Goal: Information Seeking & Learning: Learn about a topic

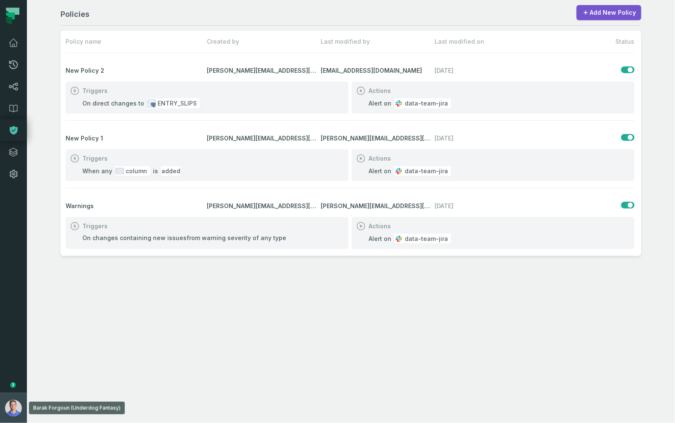
click at [16, 407] on img "button" at bounding box center [13, 408] width 17 height 17
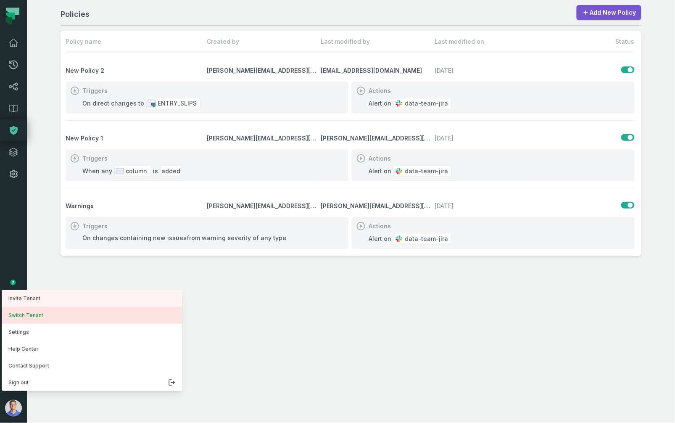
click at [43, 323] on button "Switch Tenant" at bounding box center [92, 315] width 180 height 17
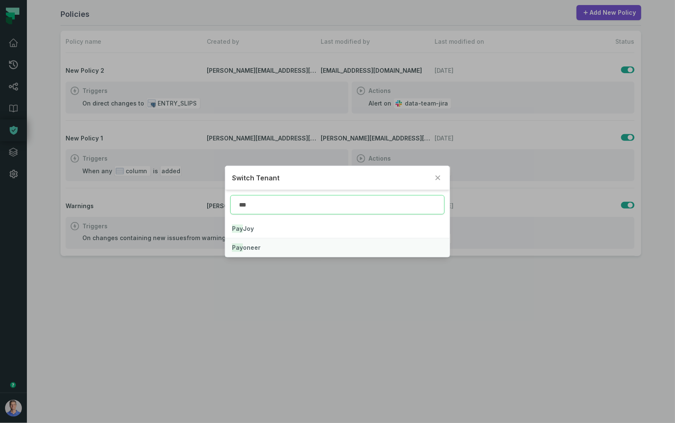
type input "***"
click at [256, 245] on span "Pay oneer" at bounding box center [246, 247] width 29 height 7
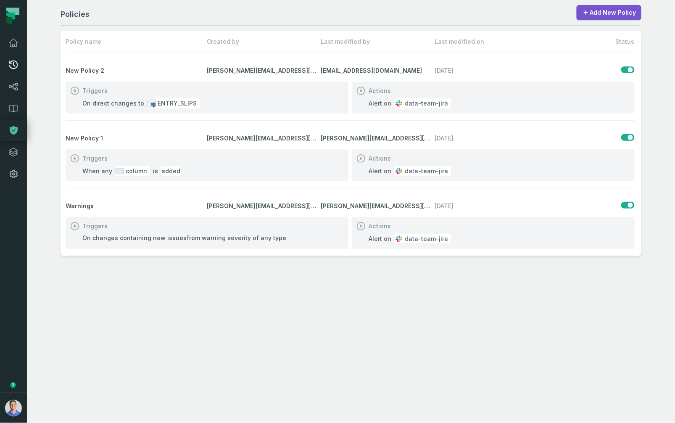
click at [10, 64] on icon at bounding box center [13, 65] width 10 height 10
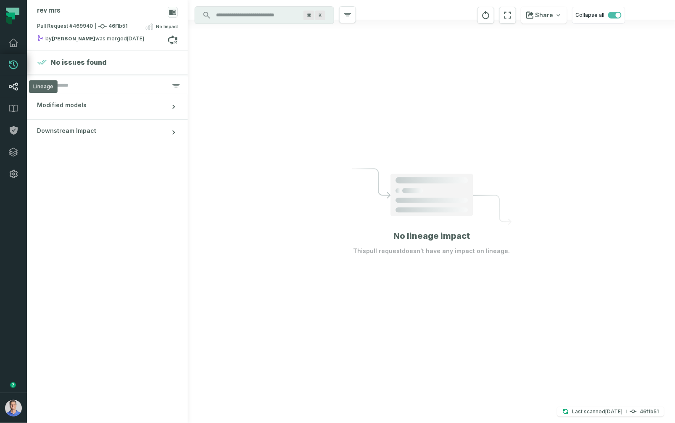
click at [16, 90] on icon at bounding box center [13, 87] width 9 height 8
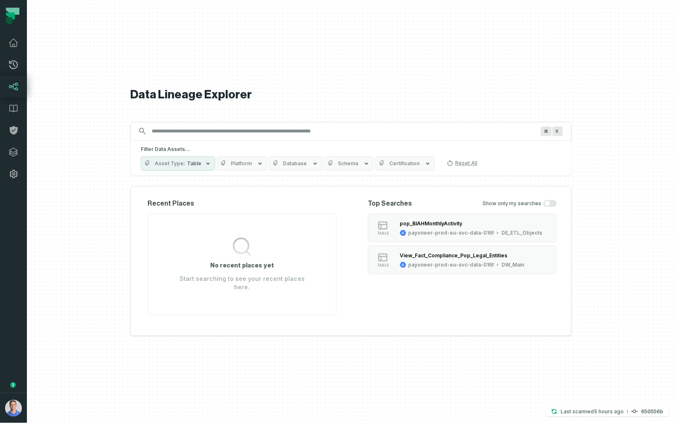
click at [235, 167] on span "Platform" at bounding box center [241, 163] width 21 height 7
click at [222, 201] on button "Bigquery" at bounding box center [222, 202] width 7 height 7
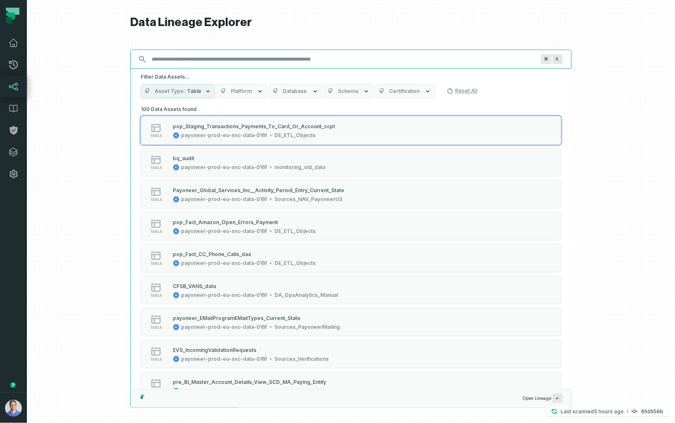
click at [342, 63] on input "Discovery Provider cmdk menu" at bounding box center [343, 59] width 393 height 13
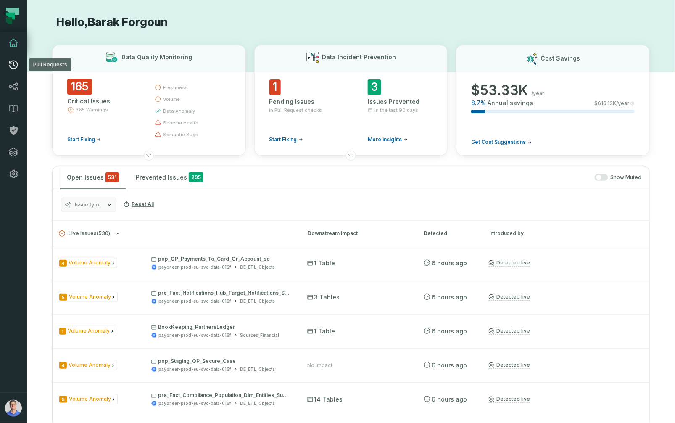
click at [15, 69] on icon at bounding box center [13, 65] width 10 height 10
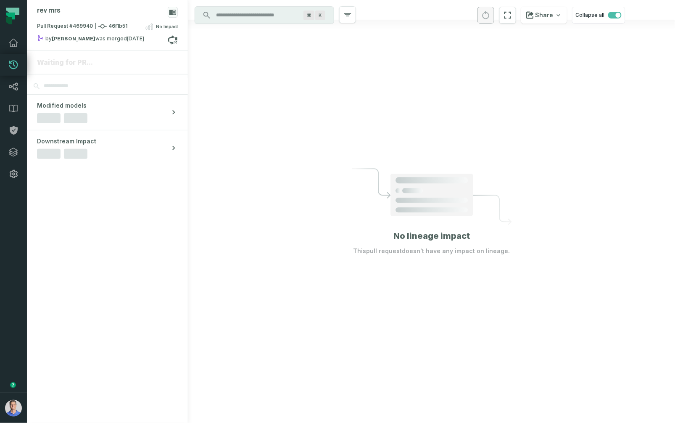
click at [107, 21] on div "rev mrs" at bounding box center [107, 14] width 141 height 15
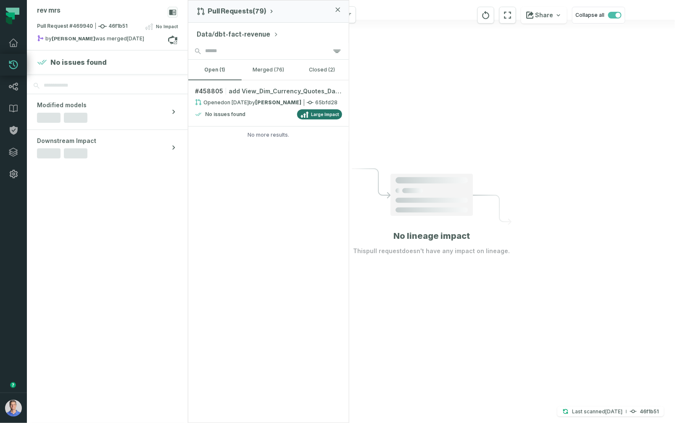
click at [264, 34] on button "Data/dbt-fact-revenue" at bounding box center [238, 34] width 82 height 10
